Goal: Task Accomplishment & Management: Use online tool/utility

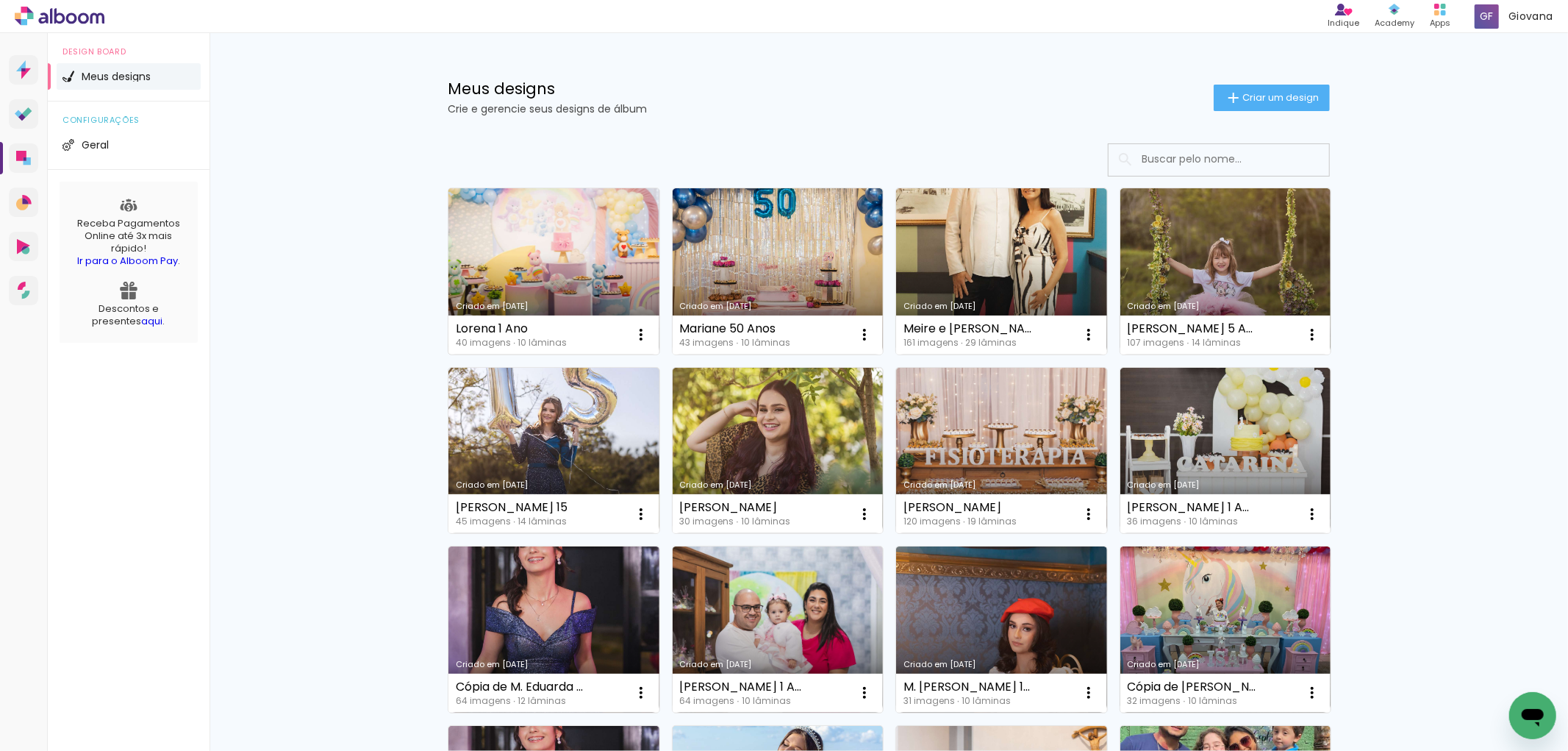
click at [549, 263] on link "Criado em [DATE]" at bounding box center [554, 271] width 211 height 166
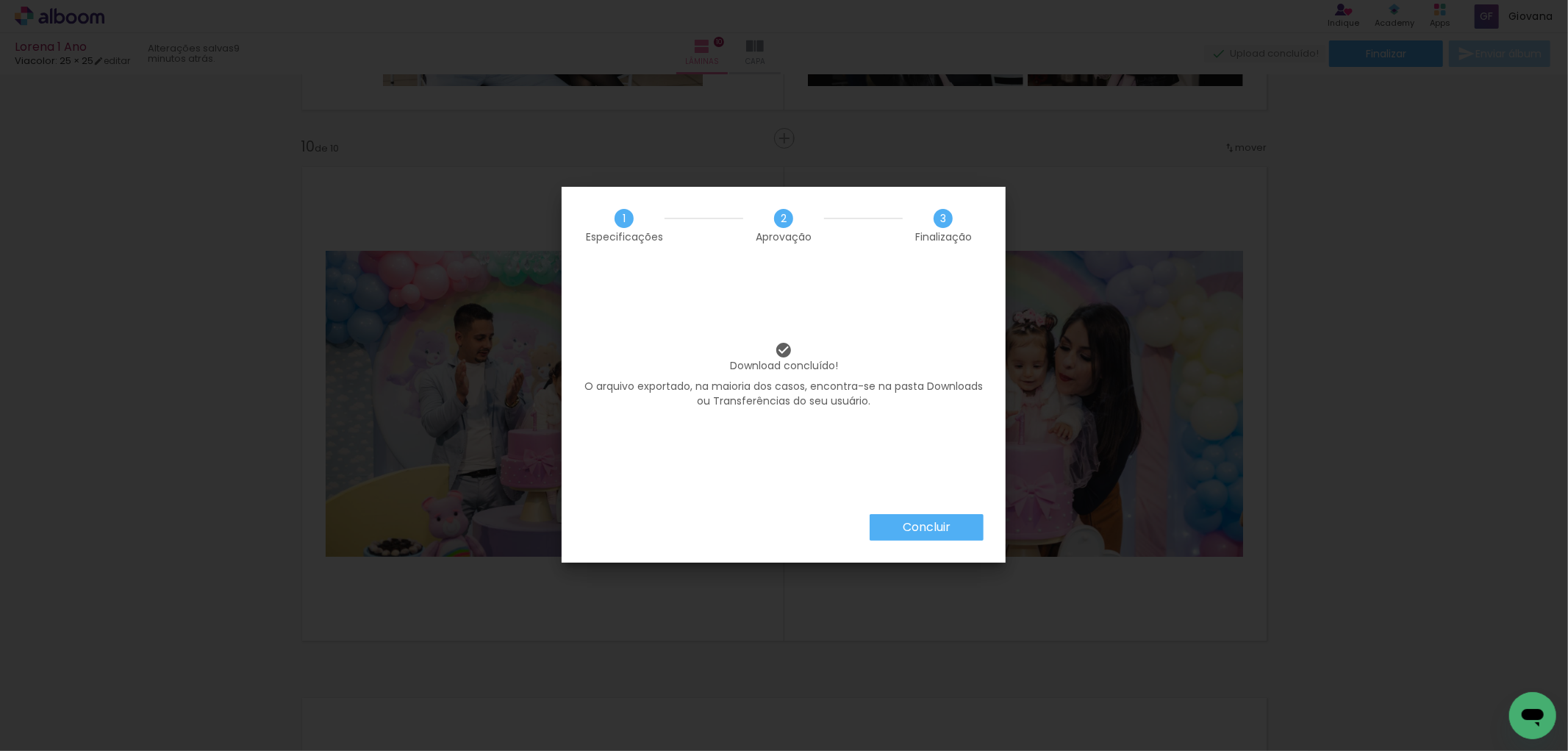
scroll to position [6629, 0]
click at [0, 0] on slot "Concluir" at bounding box center [0, 0] width 0 height 0
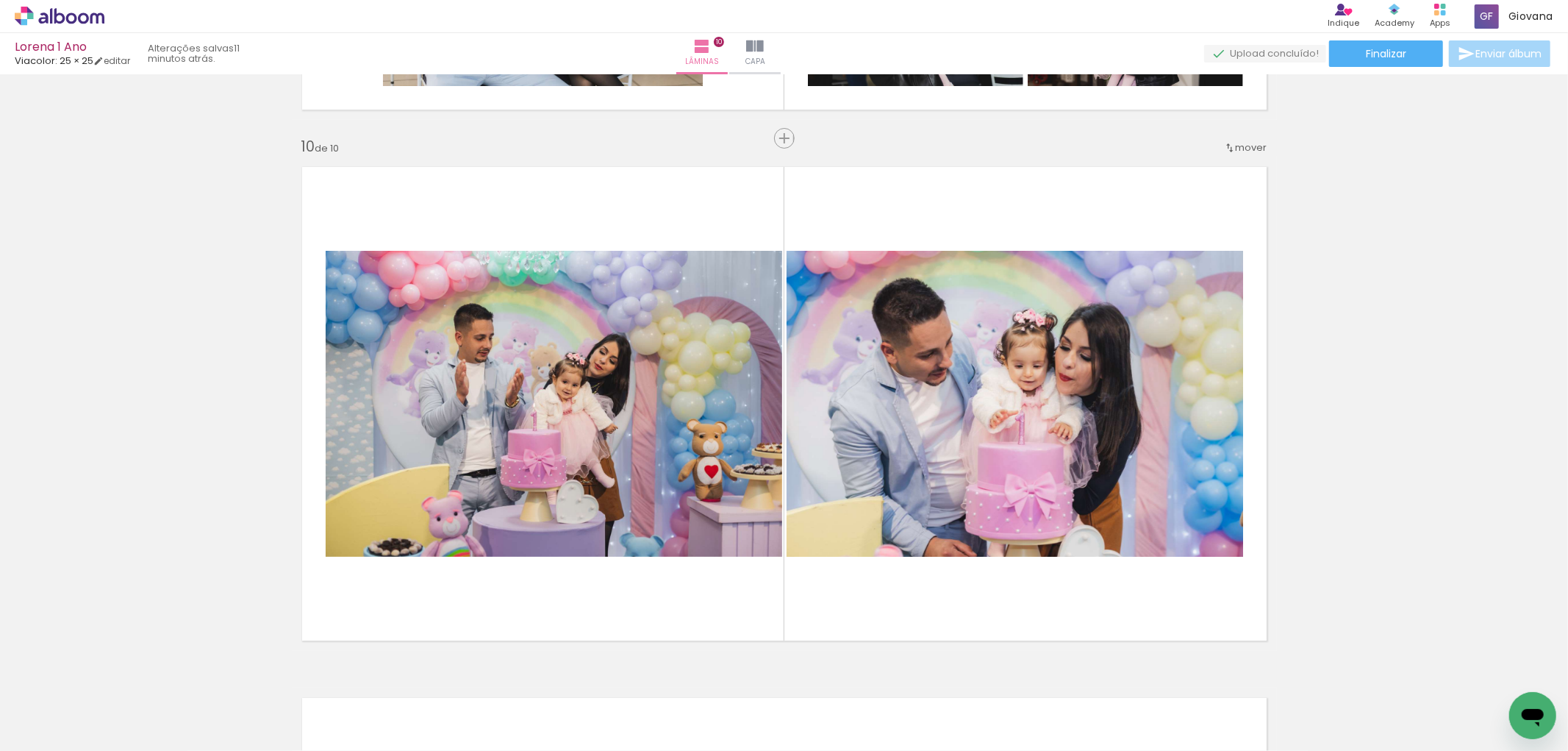
scroll to position [6629, 0]
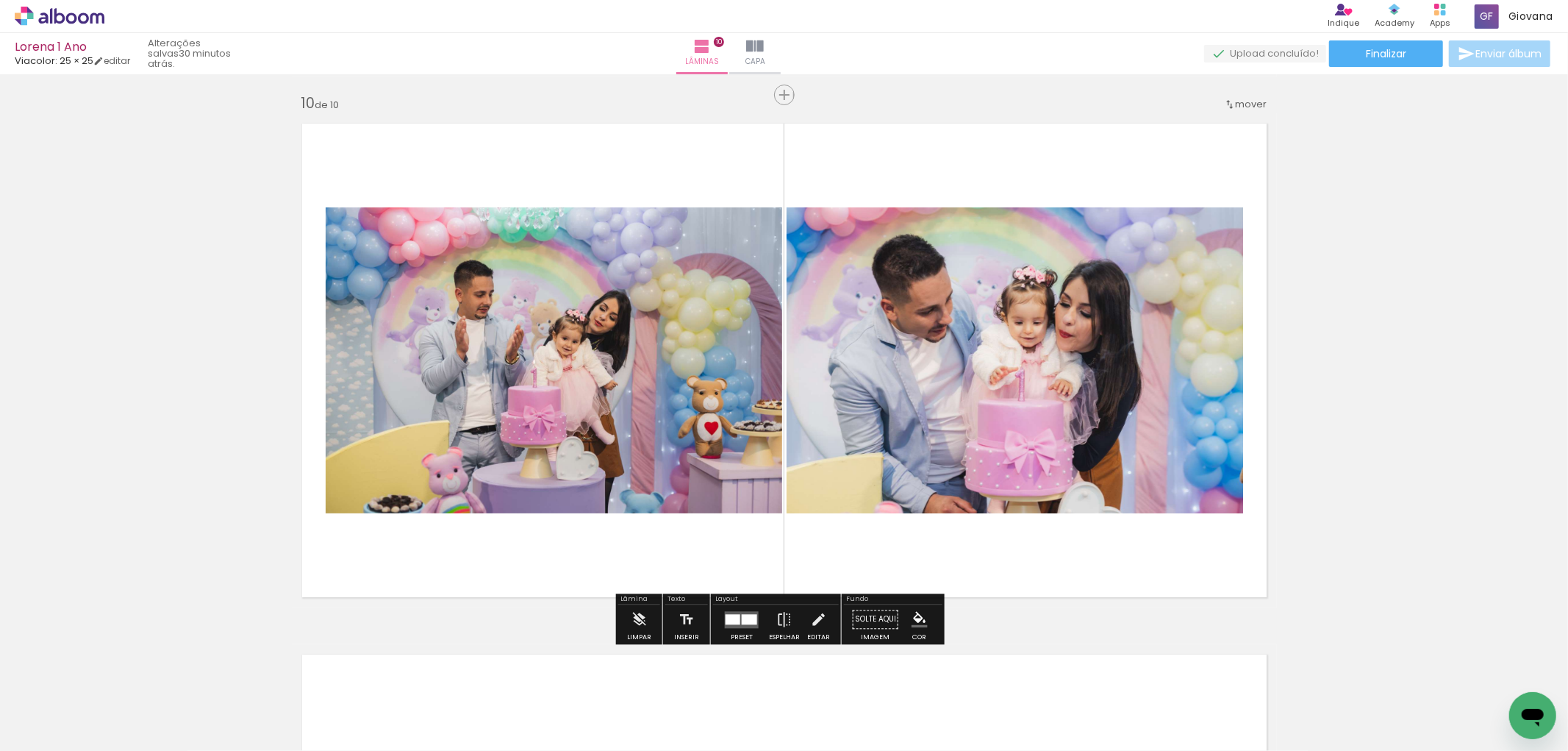
scroll to position [4821, 0]
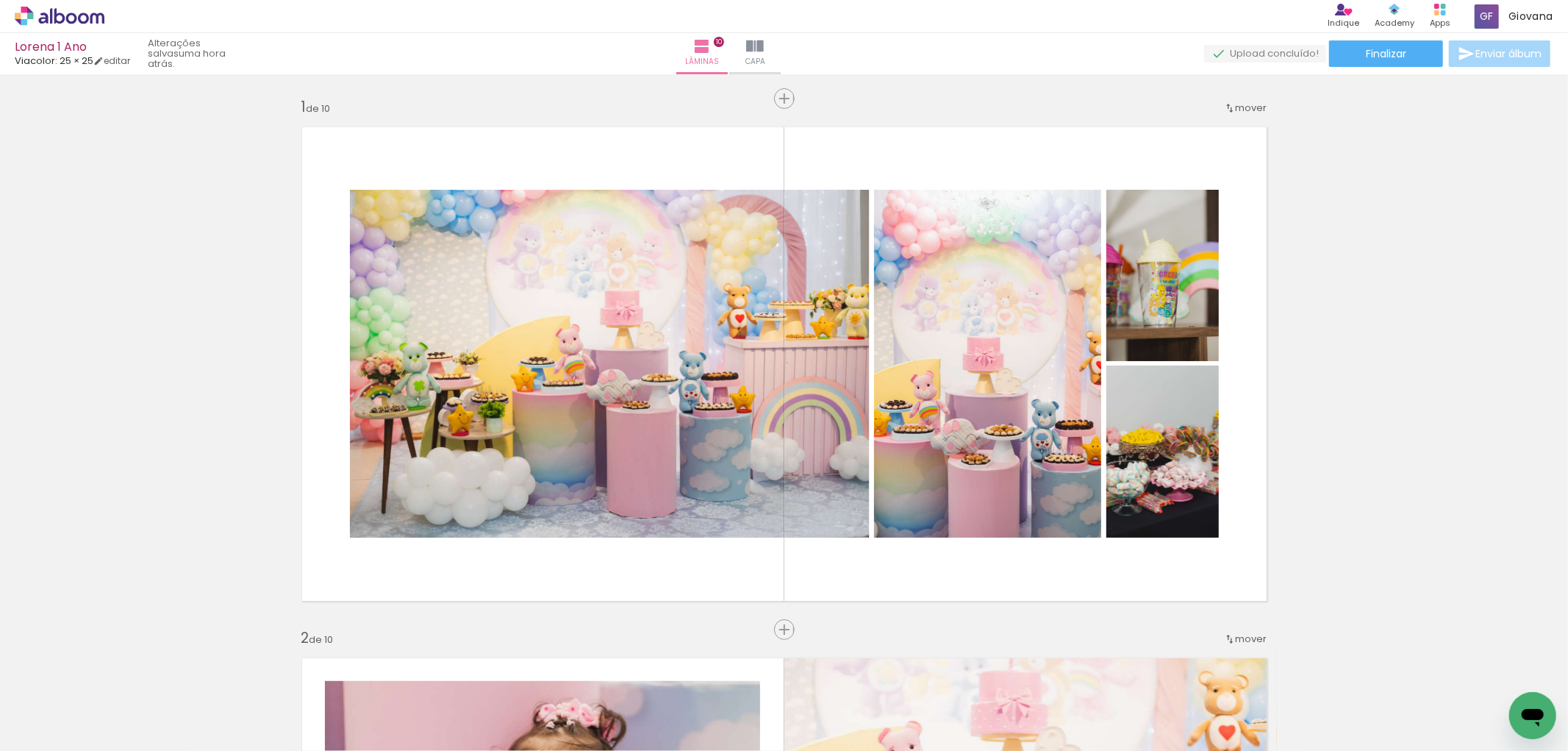
scroll to position [6629, 0]
